Goal: Task Accomplishment & Management: Manage account settings

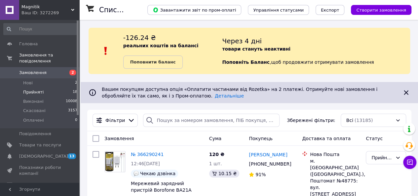
click at [47, 88] on li "Прийняті 18" at bounding box center [40, 92] width 81 height 9
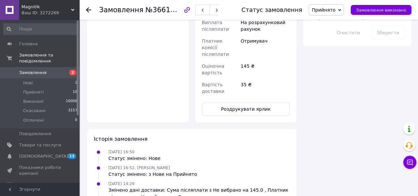
scroll to position [454, 0]
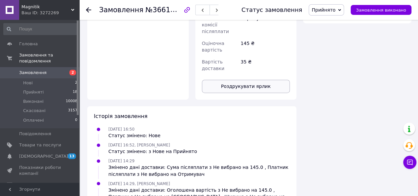
click at [233, 80] on button "Роздрукувати ярлик" at bounding box center [246, 86] width 88 height 13
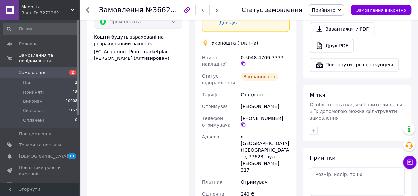
scroll to position [496, 0]
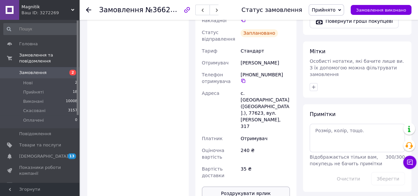
click at [253, 187] on button "Роздрукувати ярлик" at bounding box center [246, 193] width 88 height 13
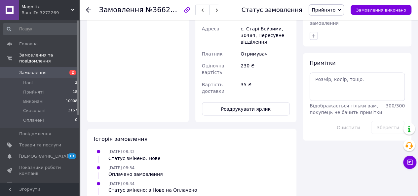
scroll to position [592, 0]
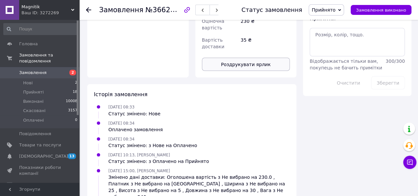
click at [238, 58] on button "Роздрукувати ярлик" at bounding box center [246, 64] width 88 height 13
